Goal: Use online tool/utility: Utilize a website feature to perform a specific function

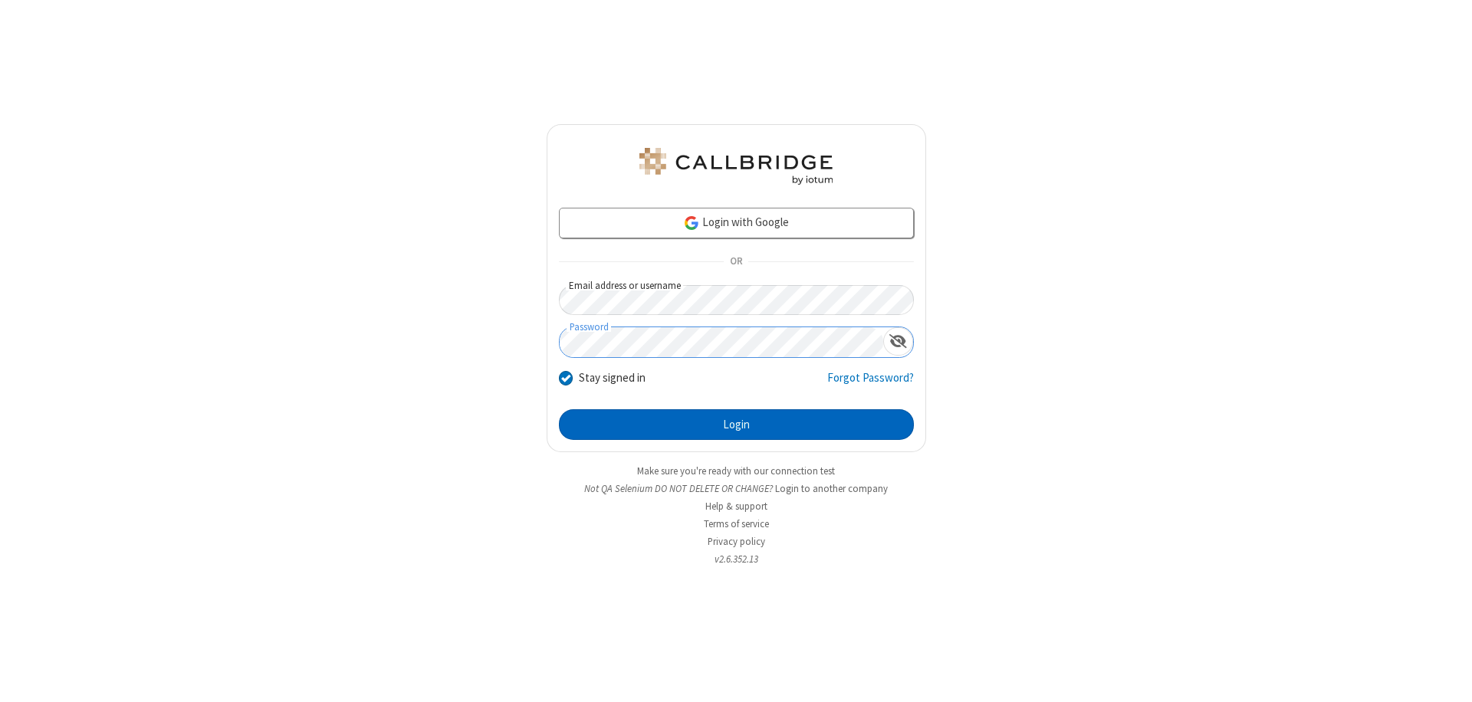
click at [736, 425] on button "Login" at bounding box center [736, 424] width 355 height 31
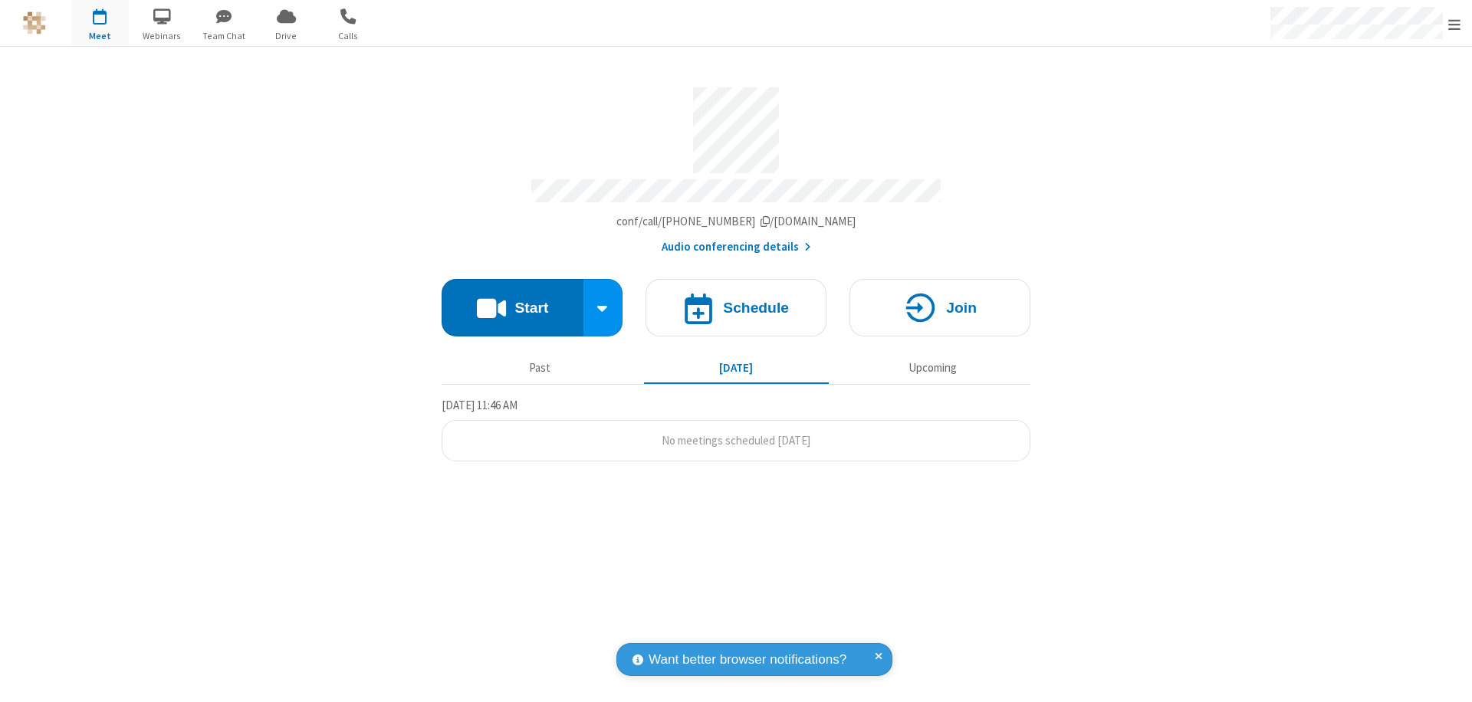
click at [512, 300] on button "Start" at bounding box center [513, 307] width 142 height 57
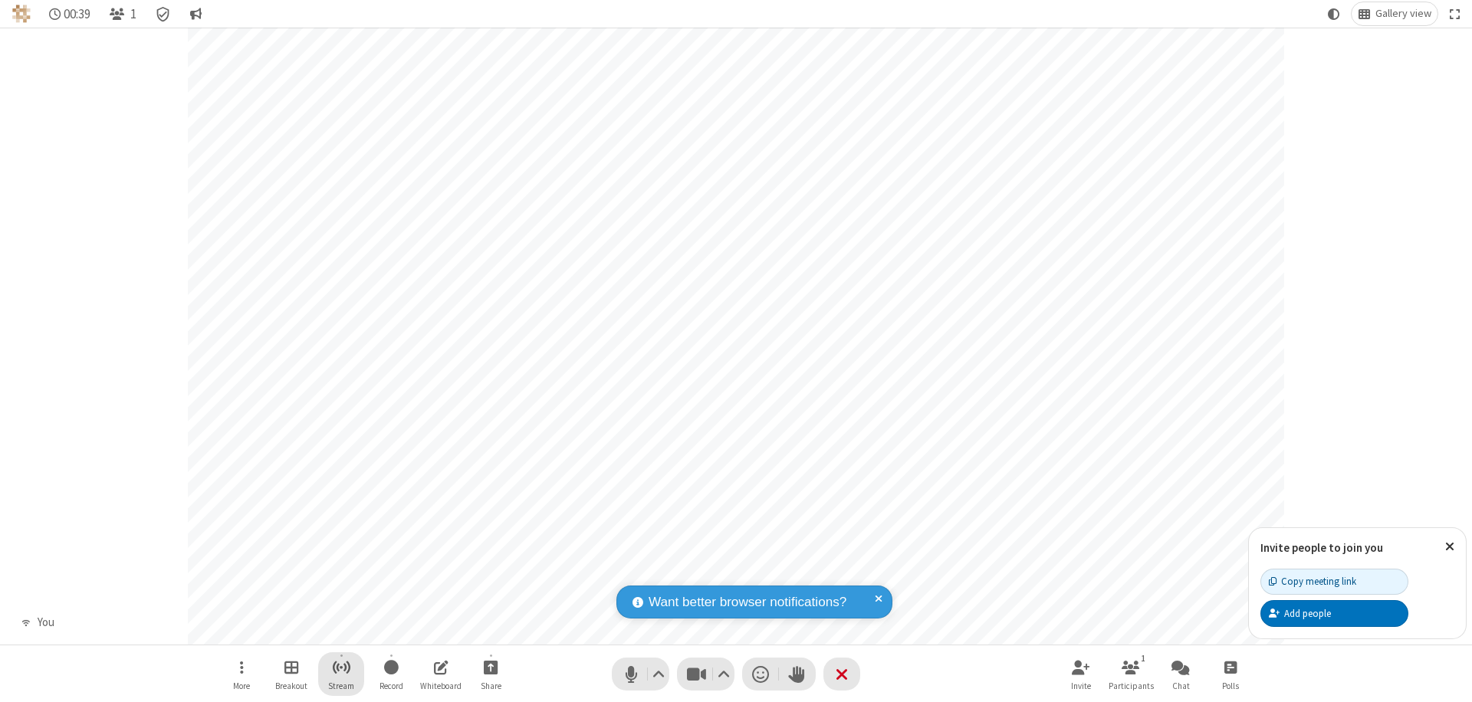
click at [341, 674] on span "Start streaming" at bounding box center [341, 667] width 19 height 19
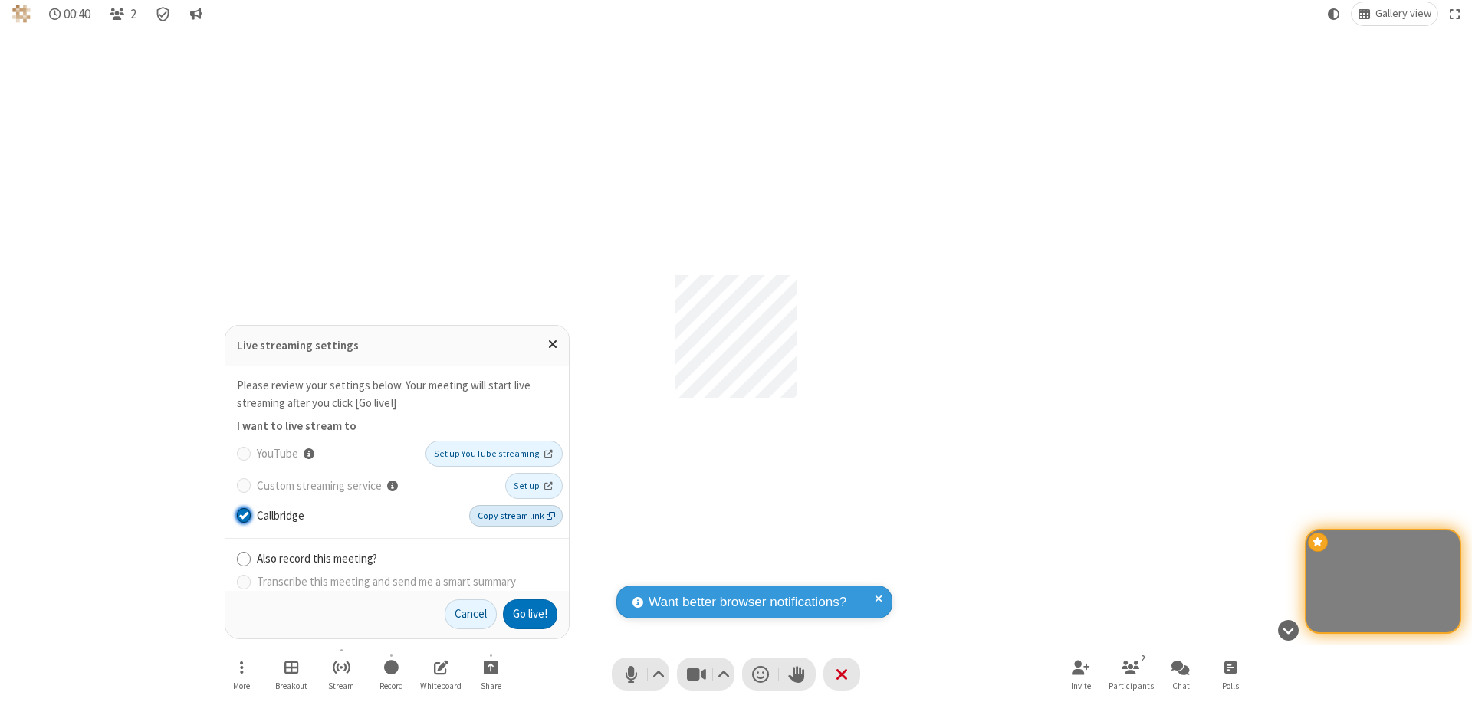
click at [517, 515] on span "Copy stream link" at bounding box center [516, 516] width 77 height 14
click at [529, 614] on button "Go live!" at bounding box center [530, 614] width 54 height 31
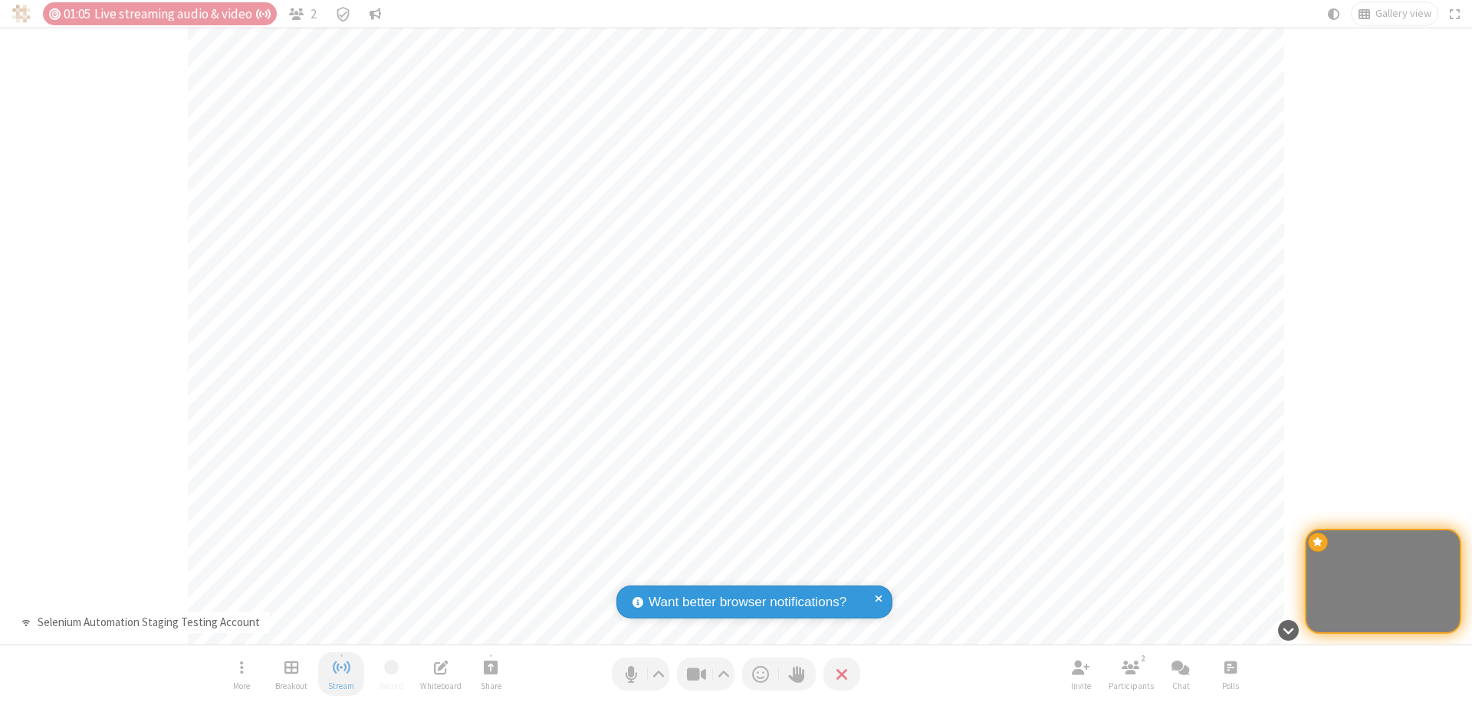
click at [341, 674] on span "Stop streaming" at bounding box center [341, 667] width 19 height 19
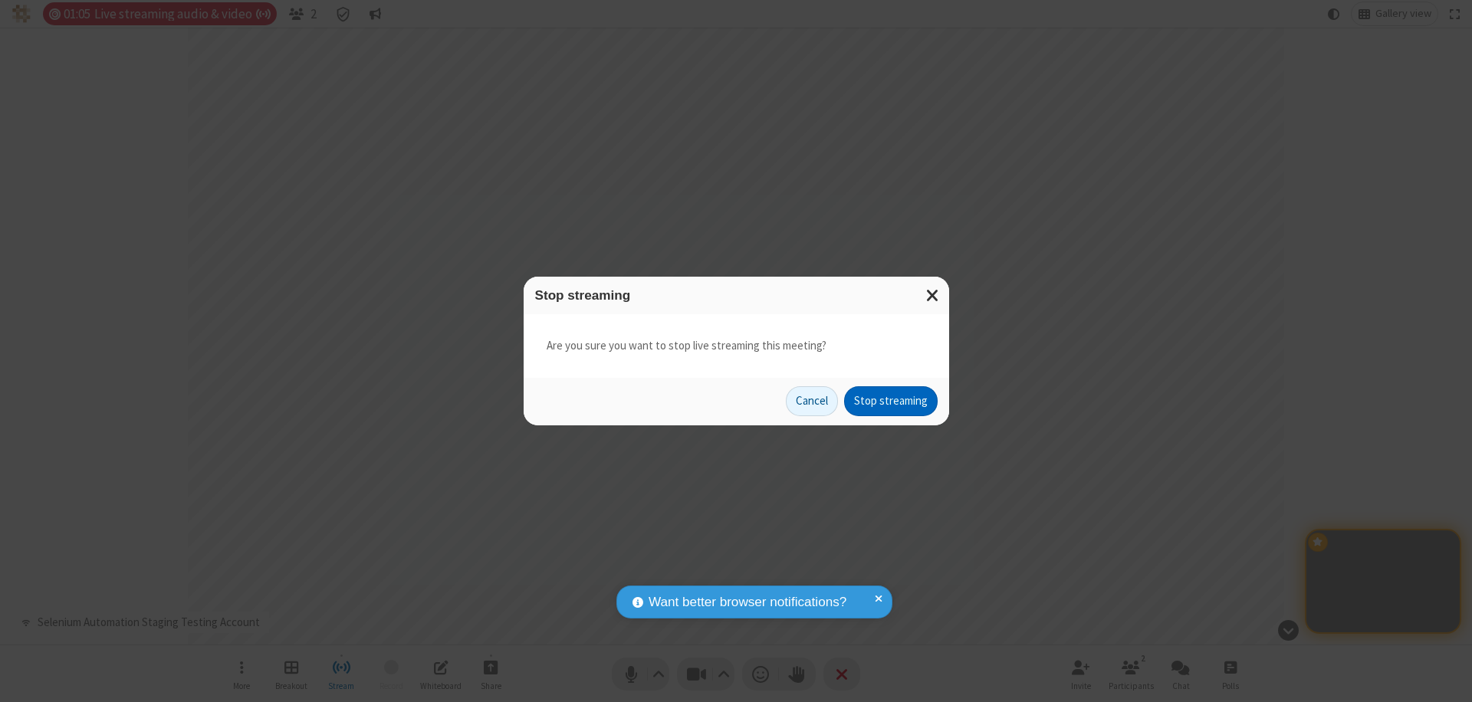
click at [891, 401] on button "Stop streaming" at bounding box center [891, 401] width 94 height 31
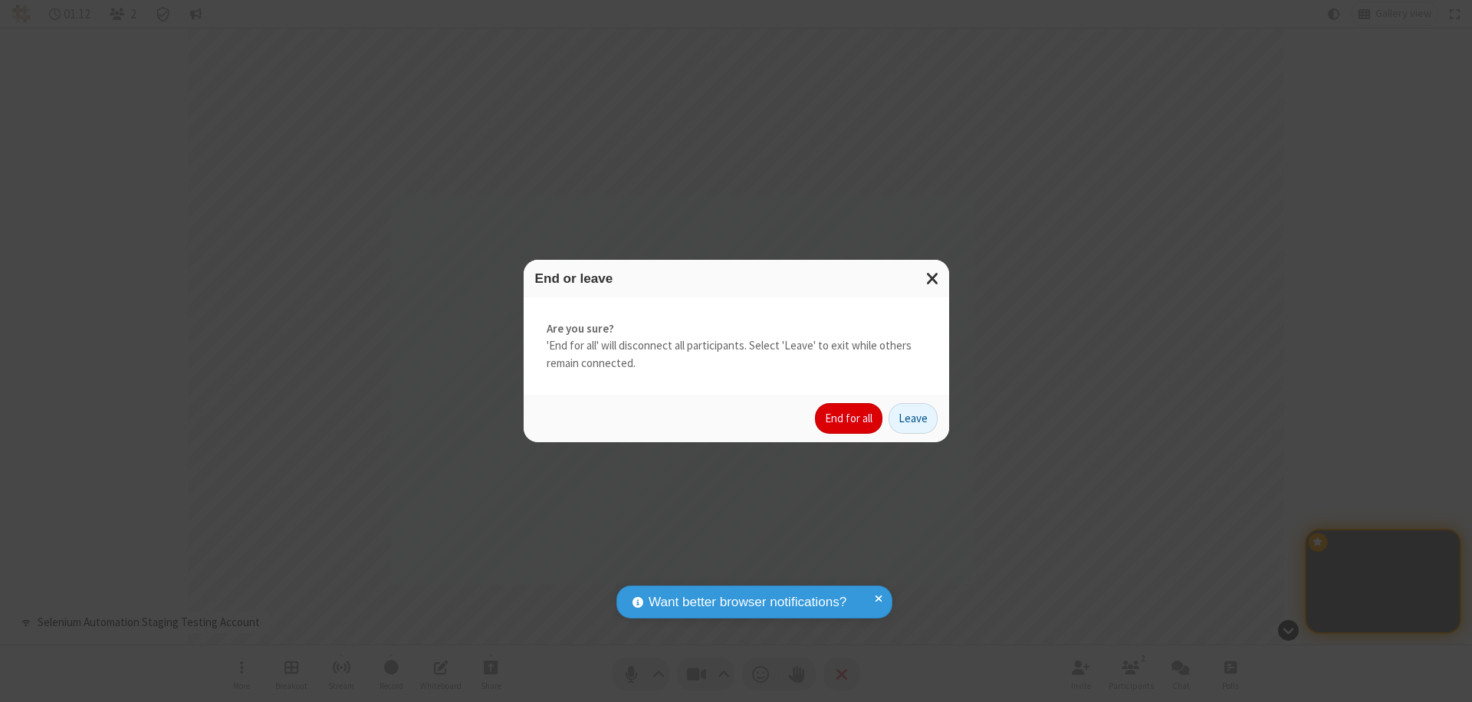
click at [849, 419] on button "End for all" at bounding box center [848, 418] width 67 height 31
